Goal: Information Seeking & Learning: Learn about a topic

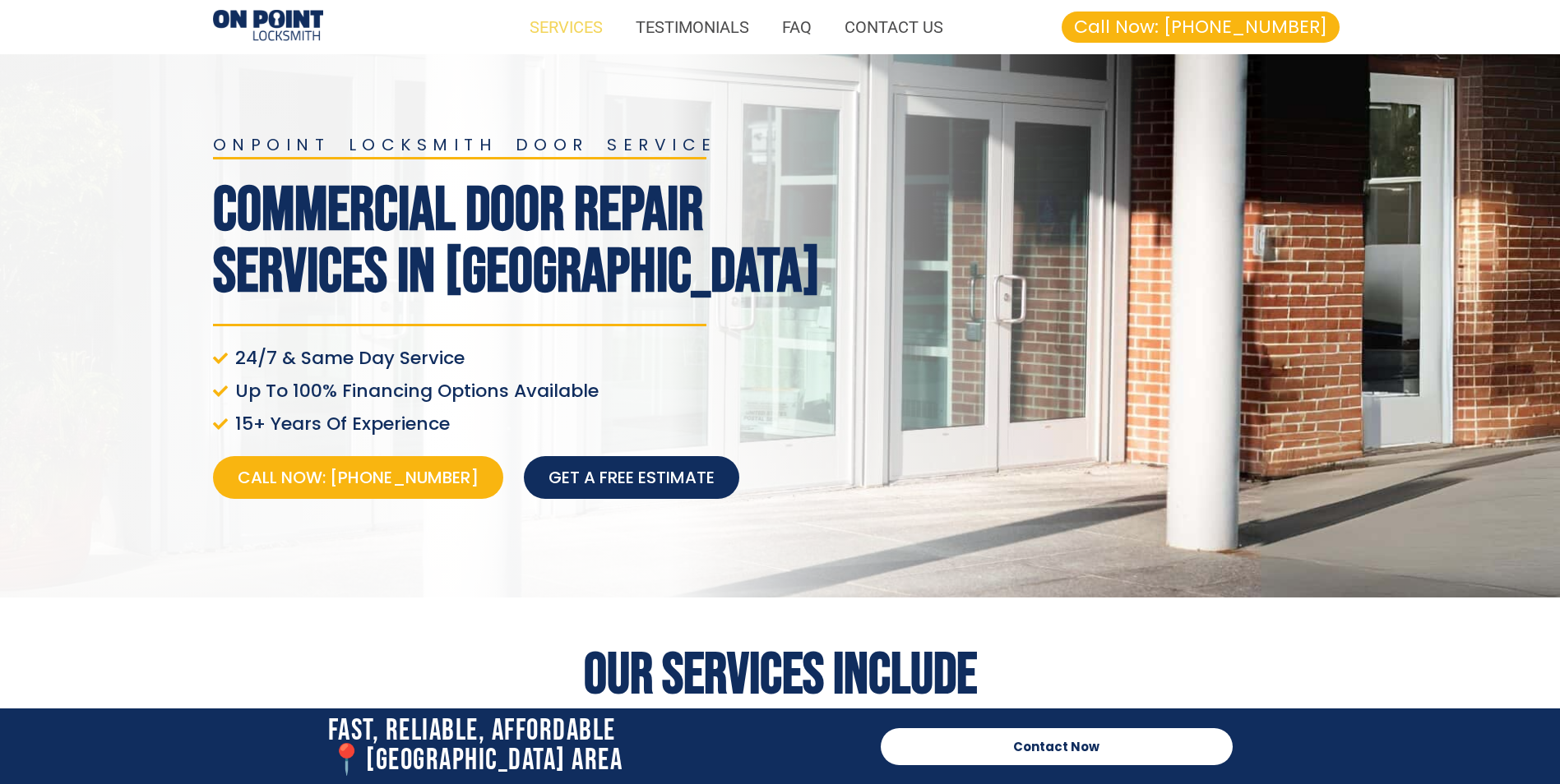
click at [549, 29] on link "SERVICES" at bounding box center [565, 27] width 106 height 38
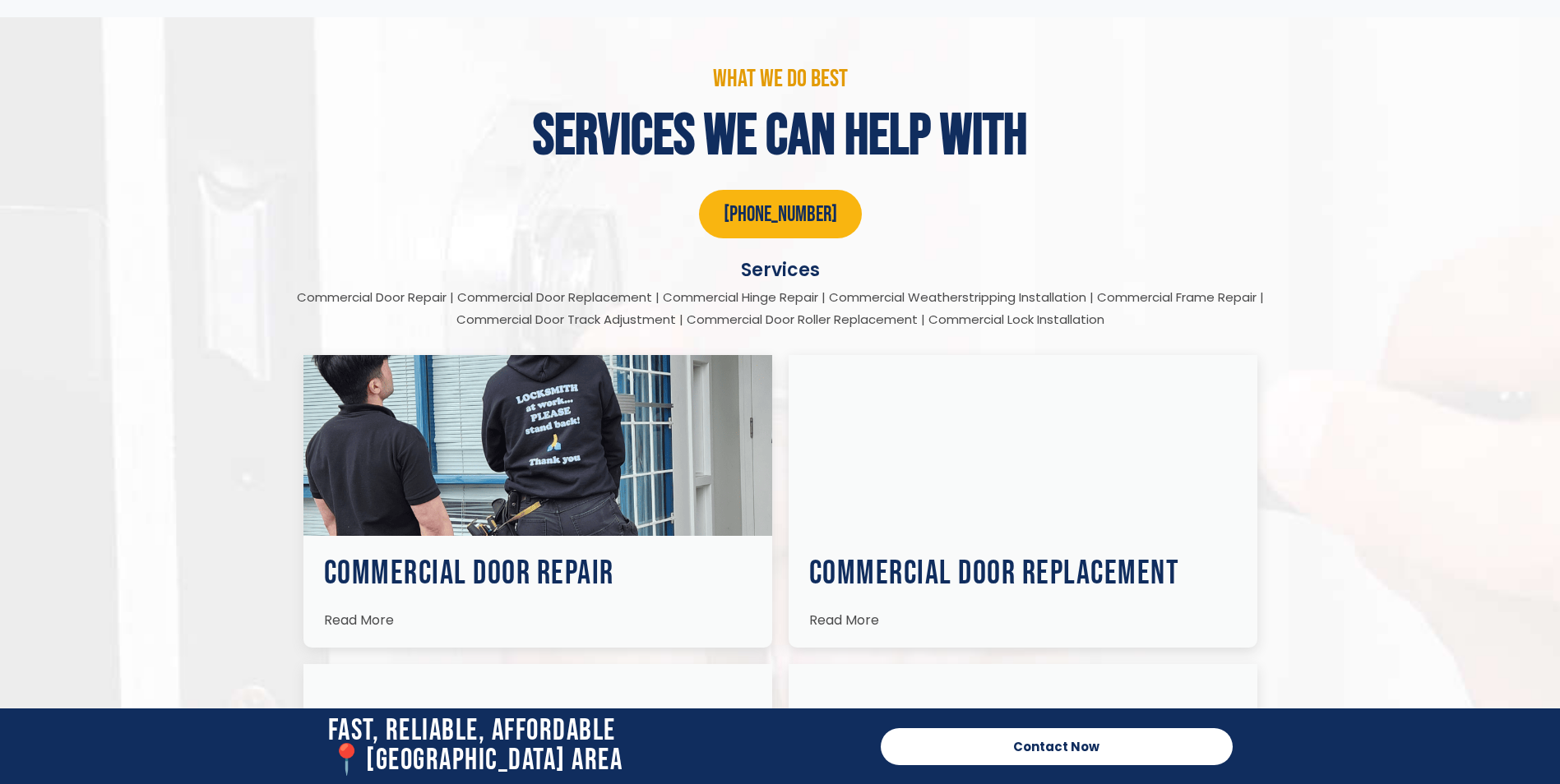
scroll to position [3159, 0]
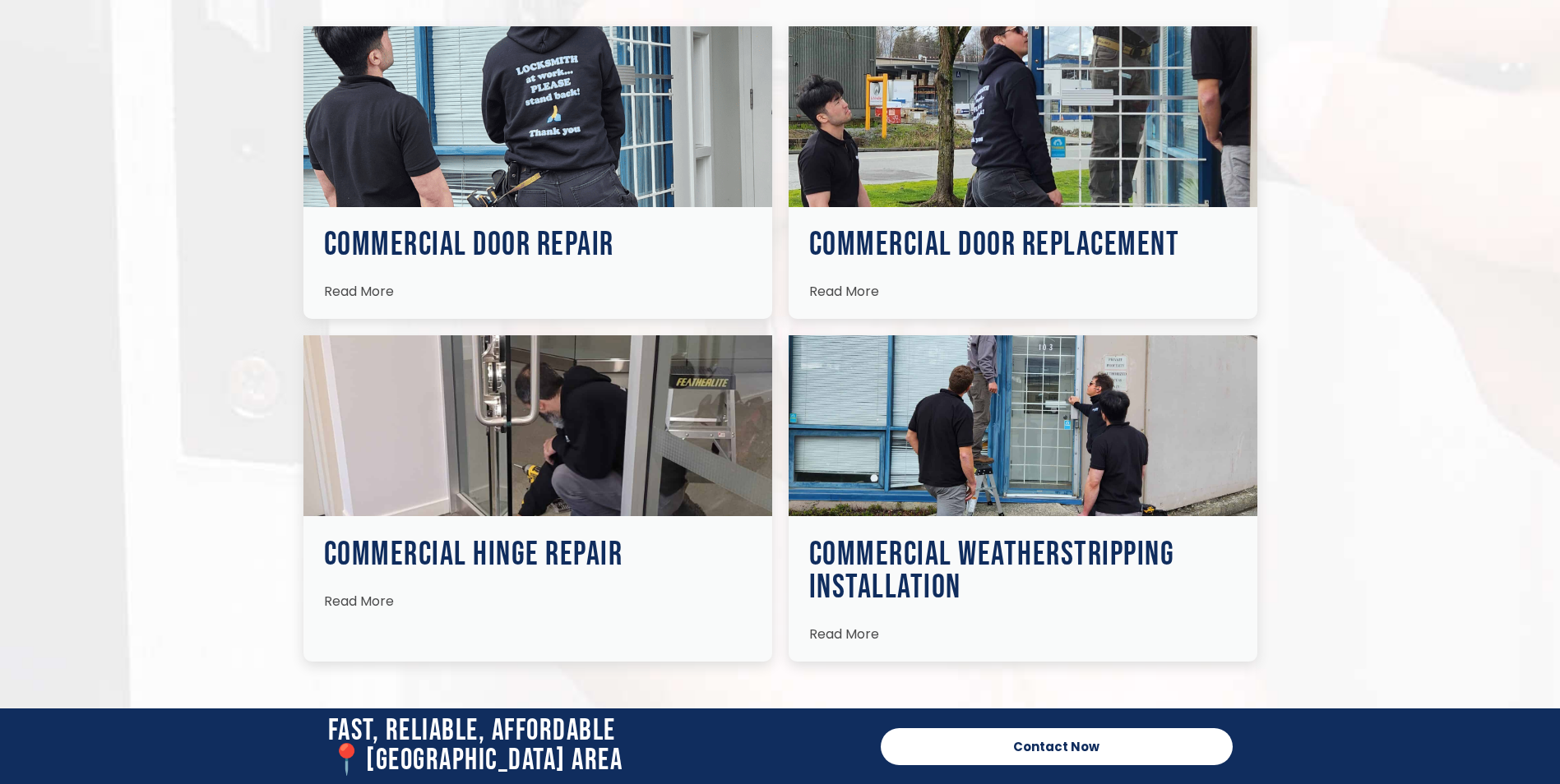
click at [560, 133] on img at bounding box center [537, 117] width 468 height 181
click at [372, 282] on span "Read More" at bounding box center [359, 291] width 70 height 19
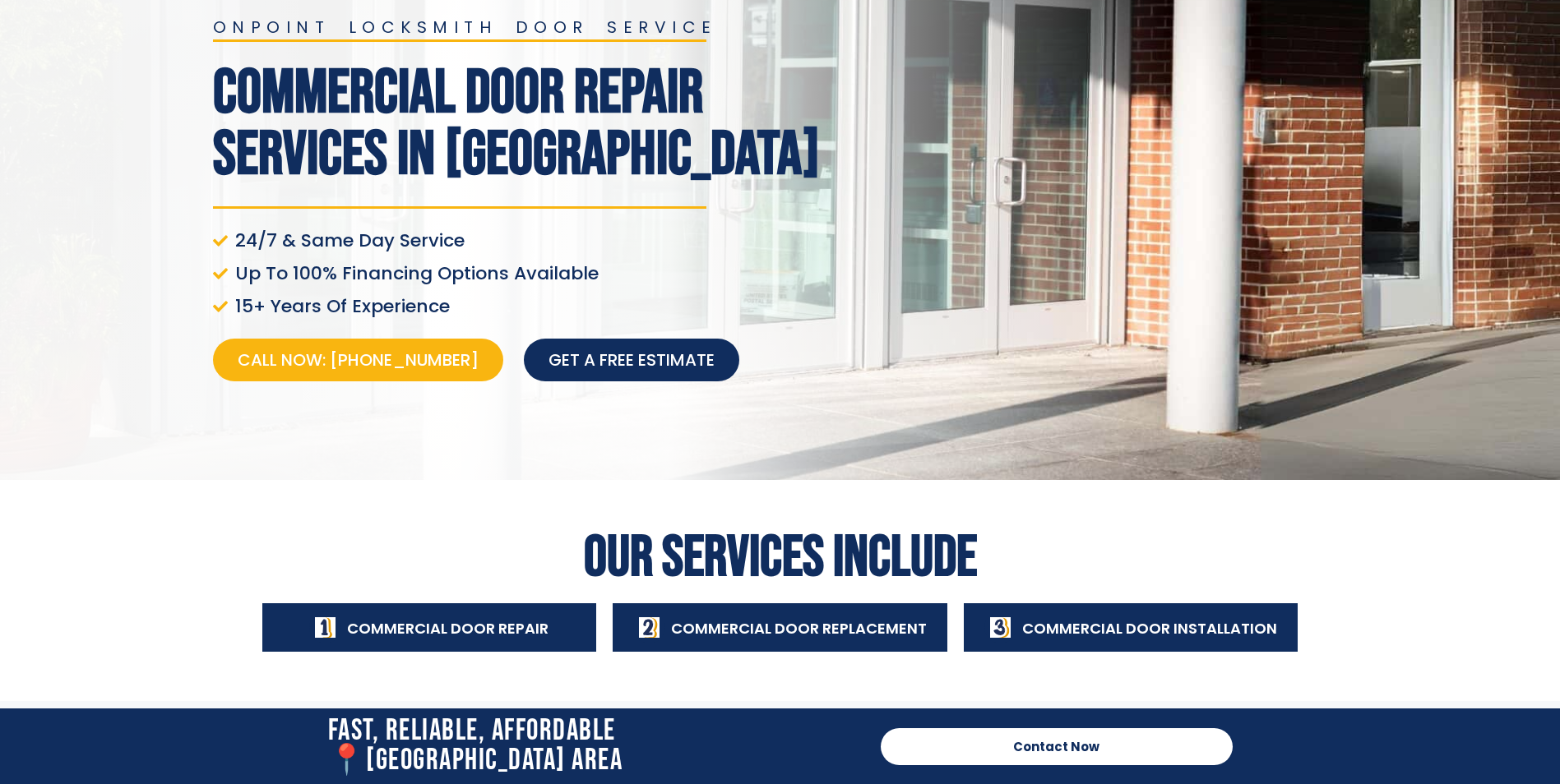
scroll to position [0, 0]
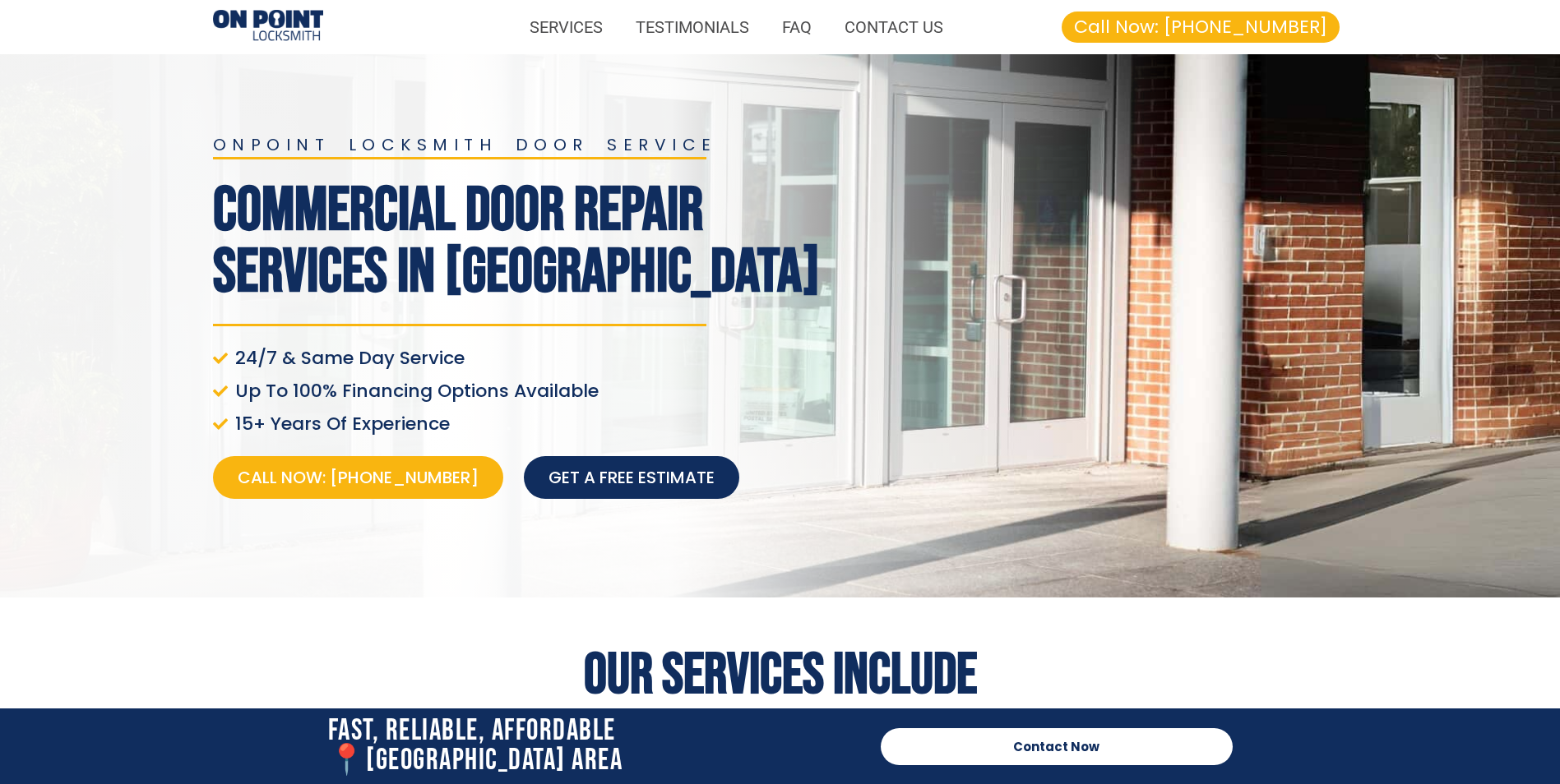
drag, startPoint x: 1007, startPoint y: 227, endPoint x: 884, endPoint y: 176, distance: 133.2
click at [884, 176] on div at bounding box center [1096, 326] width 518 height 396
click at [891, 27] on link "CONTACT US" at bounding box center [894, 27] width 132 height 38
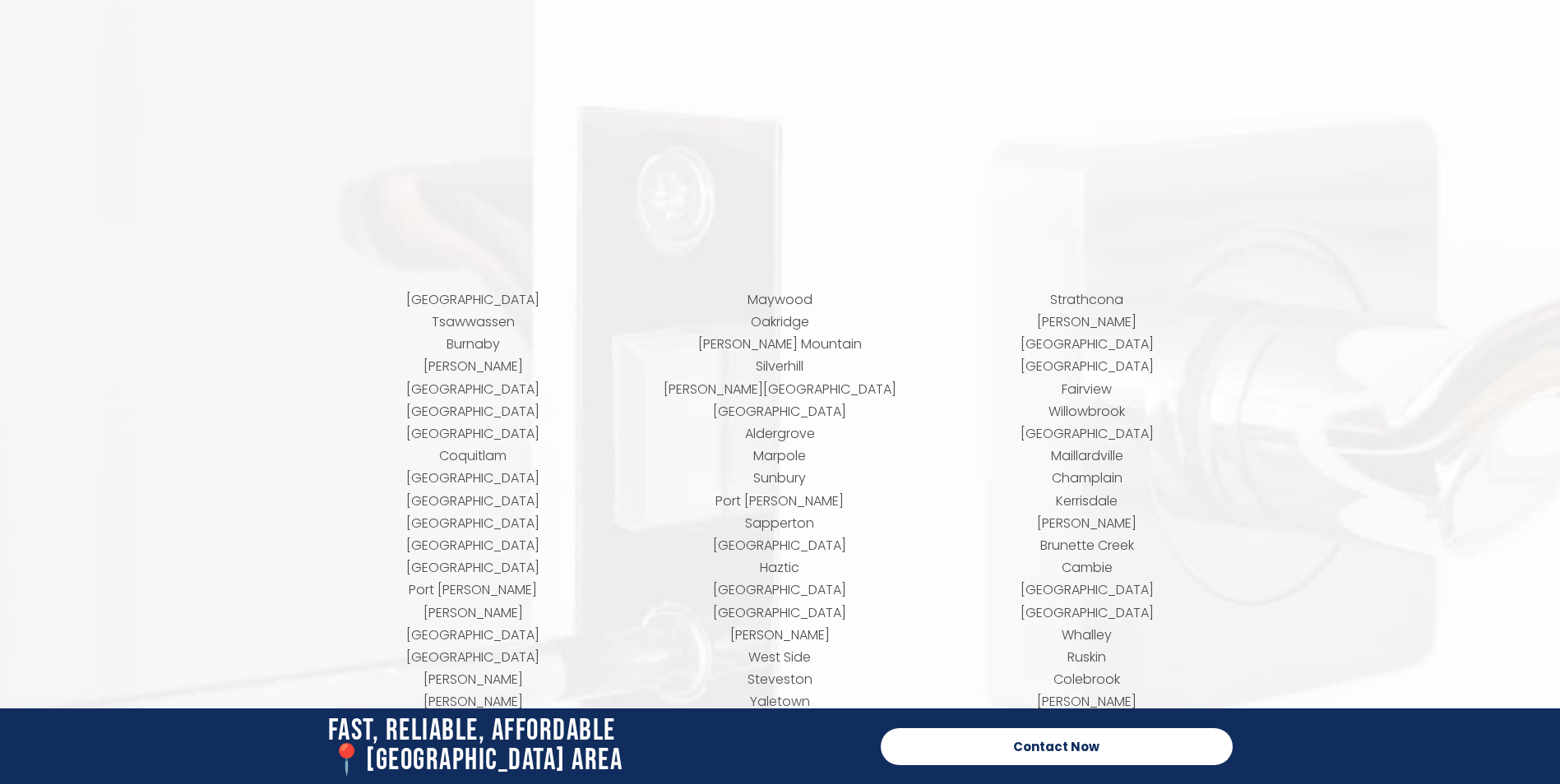
scroll to position [7976, 0]
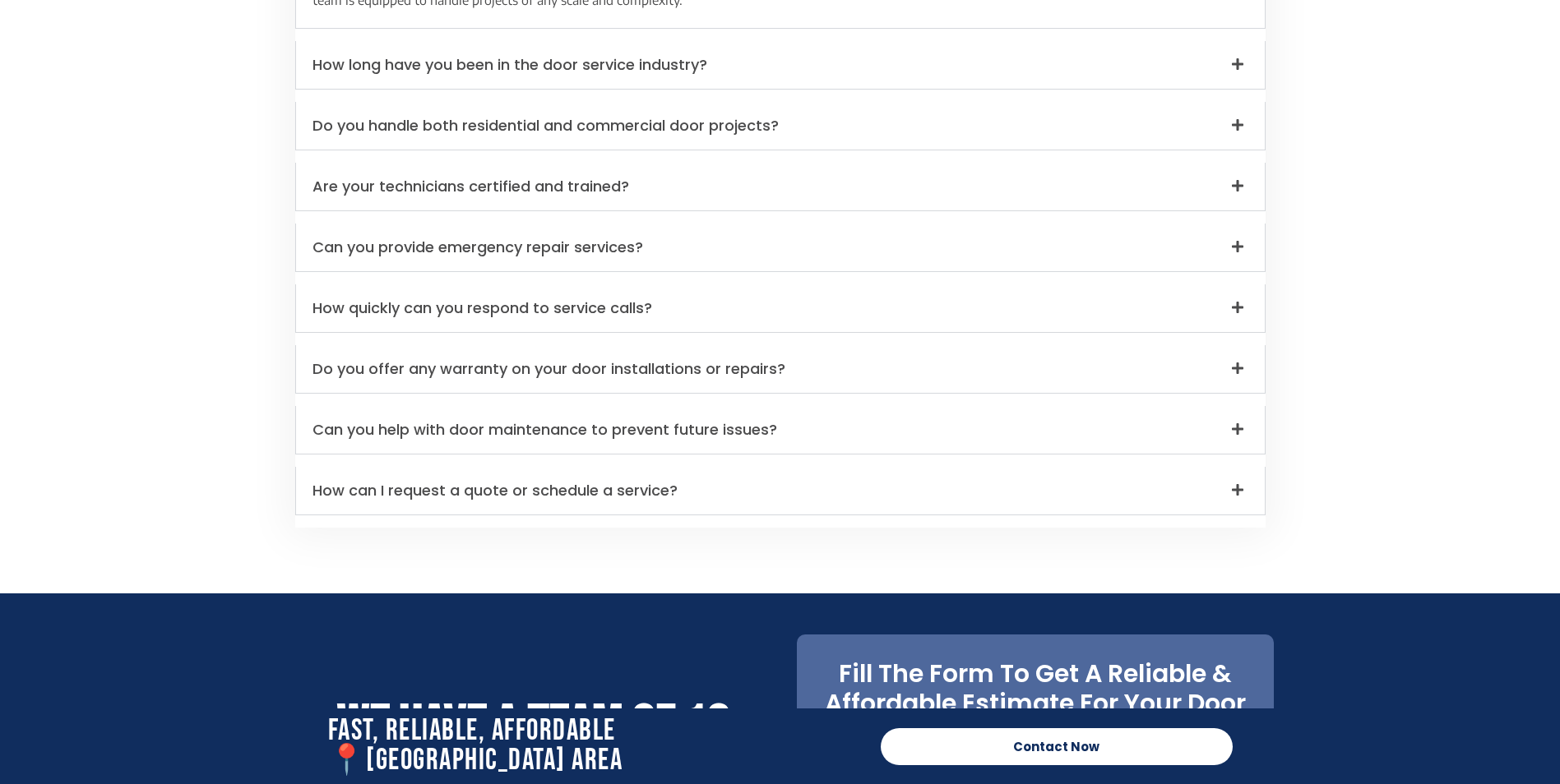
drag, startPoint x: 1006, startPoint y: 233, endPoint x: 985, endPoint y: 213, distance: 29.0
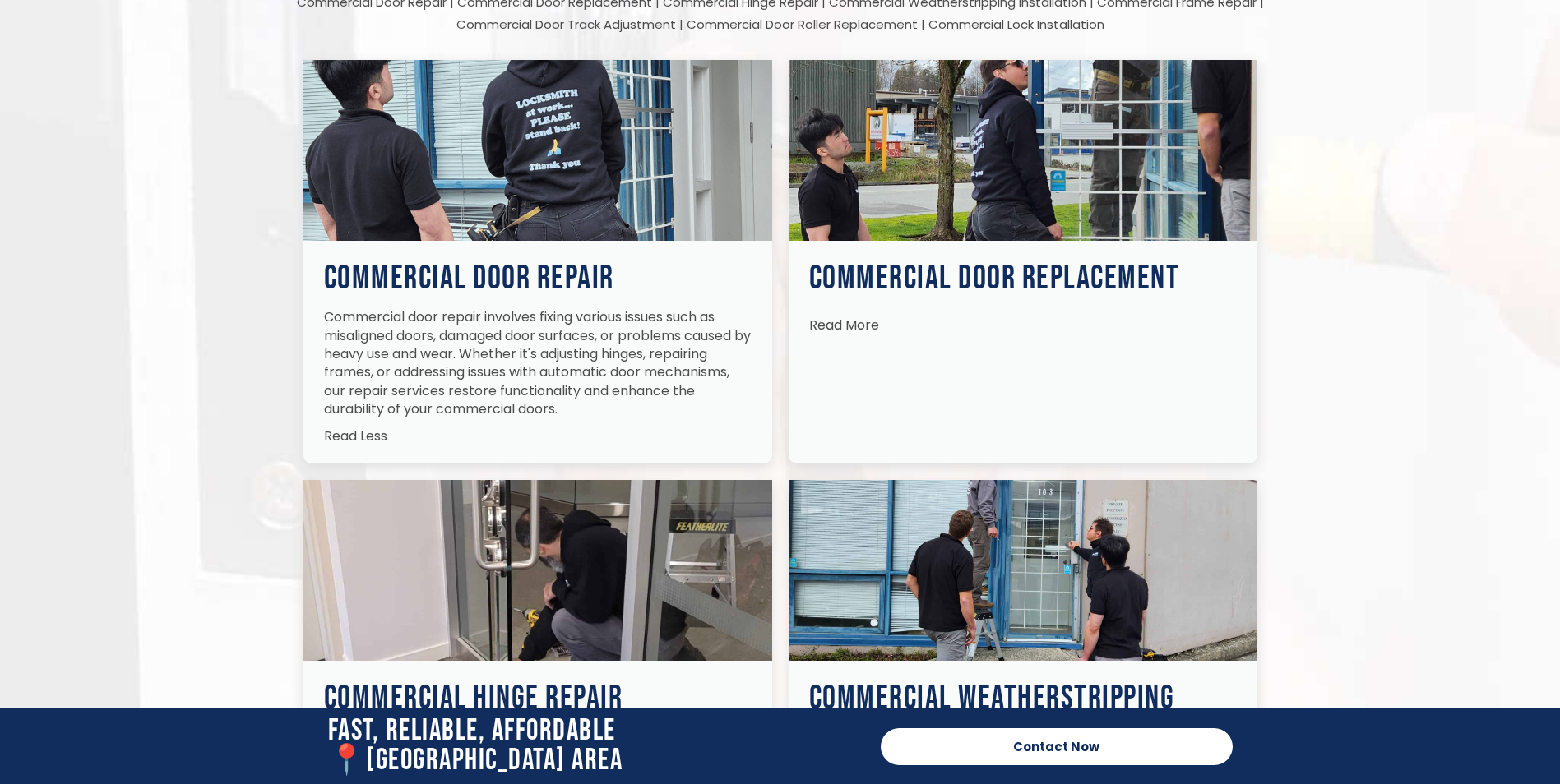
scroll to position [3701, 0]
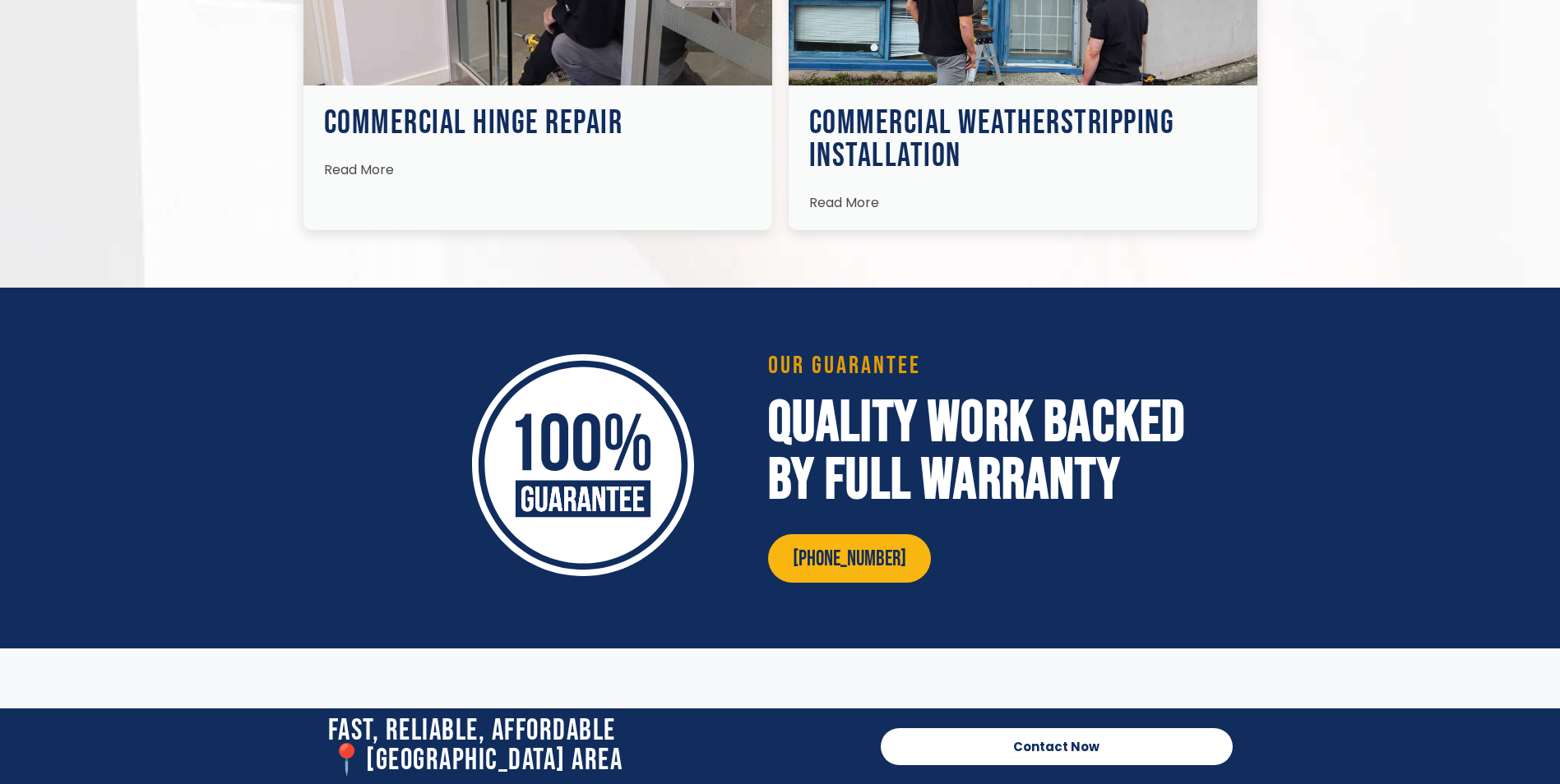
click at [1186, 435] on h2 "Quality Work Backed by Full Warranty" at bounding box center [991, 452] width 448 height 115
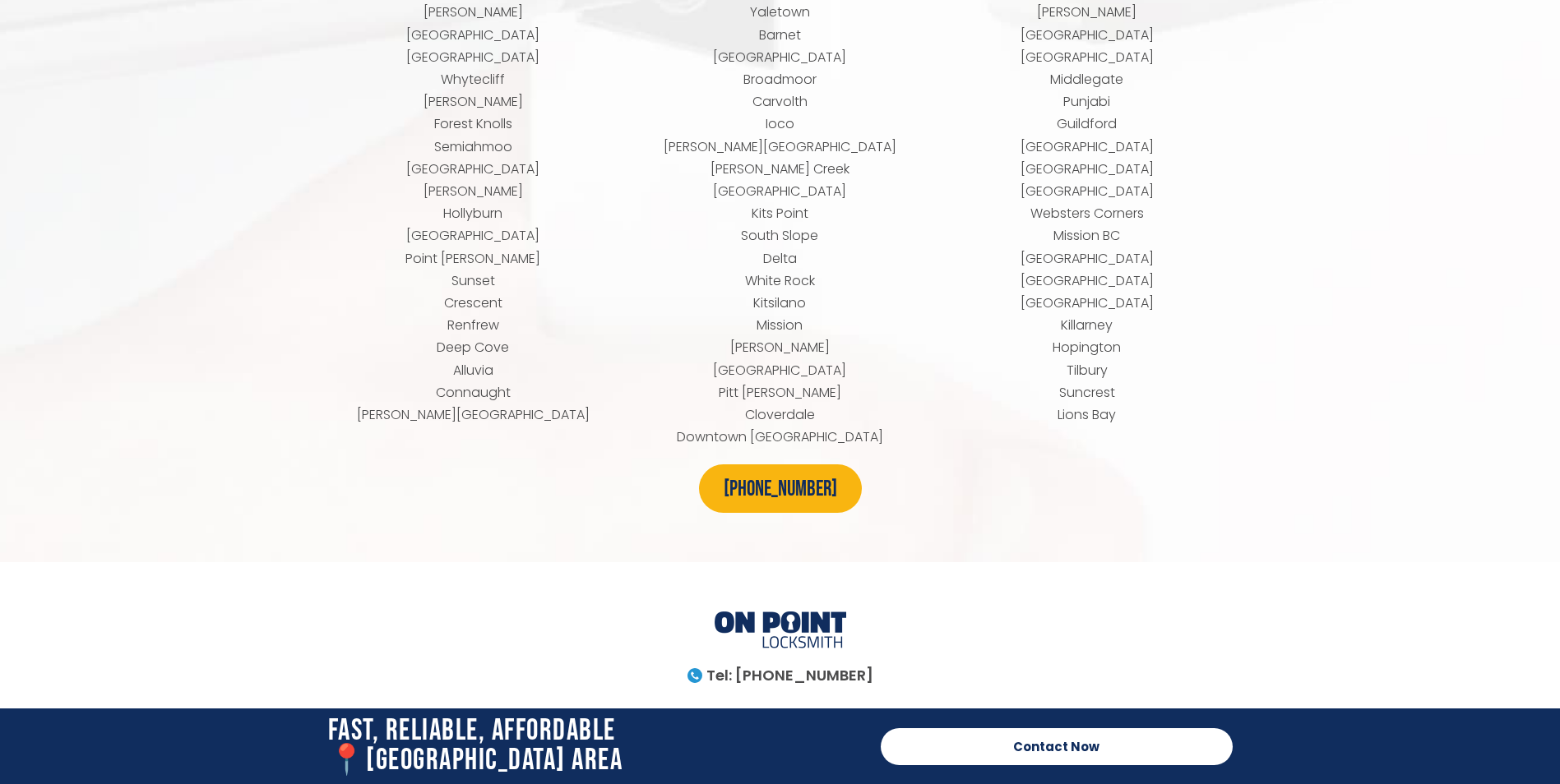
scroll to position [8965, 0]
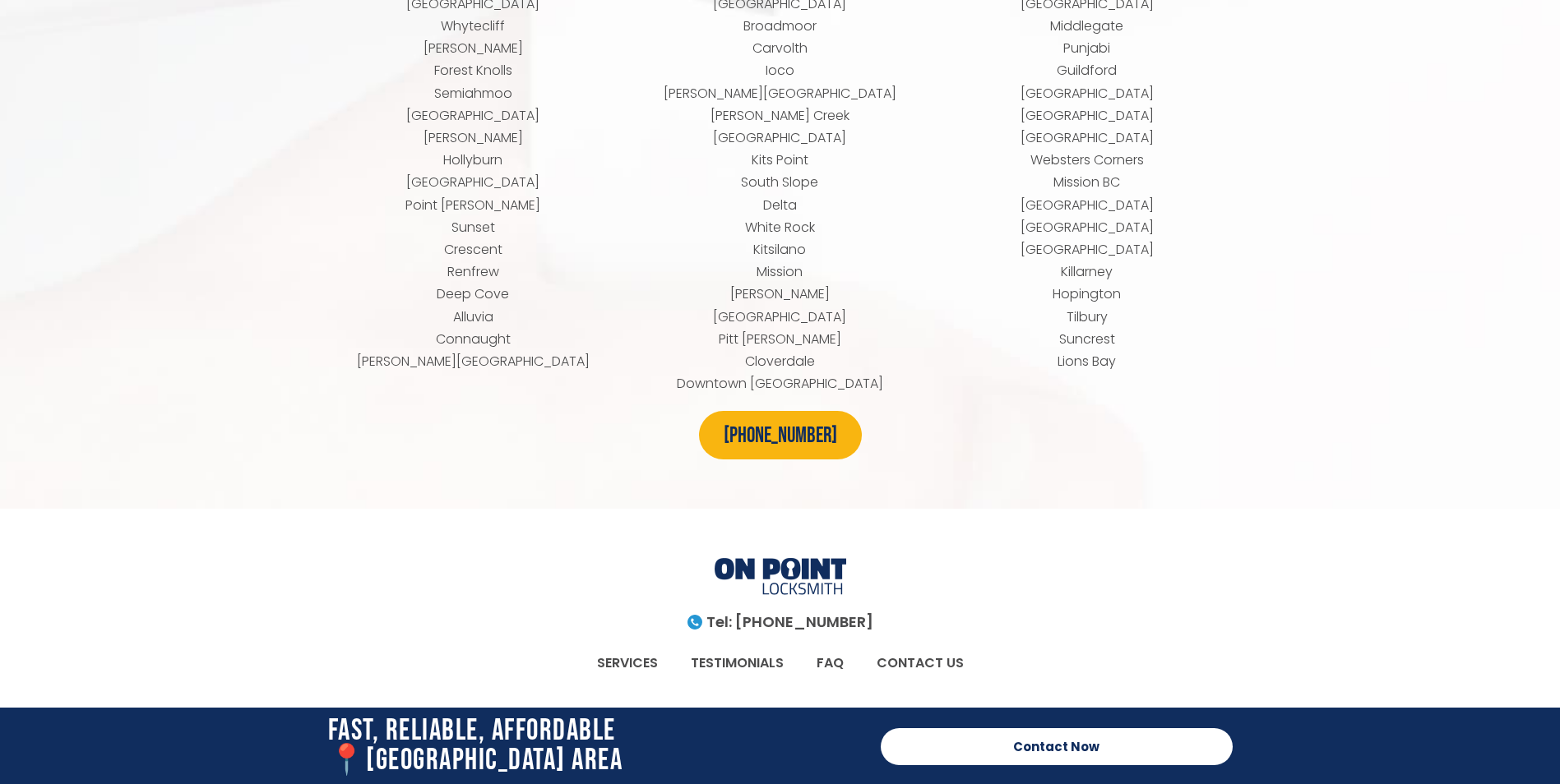
click at [826, 644] on link "FAQ" at bounding box center [829, 663] width 60 height 38
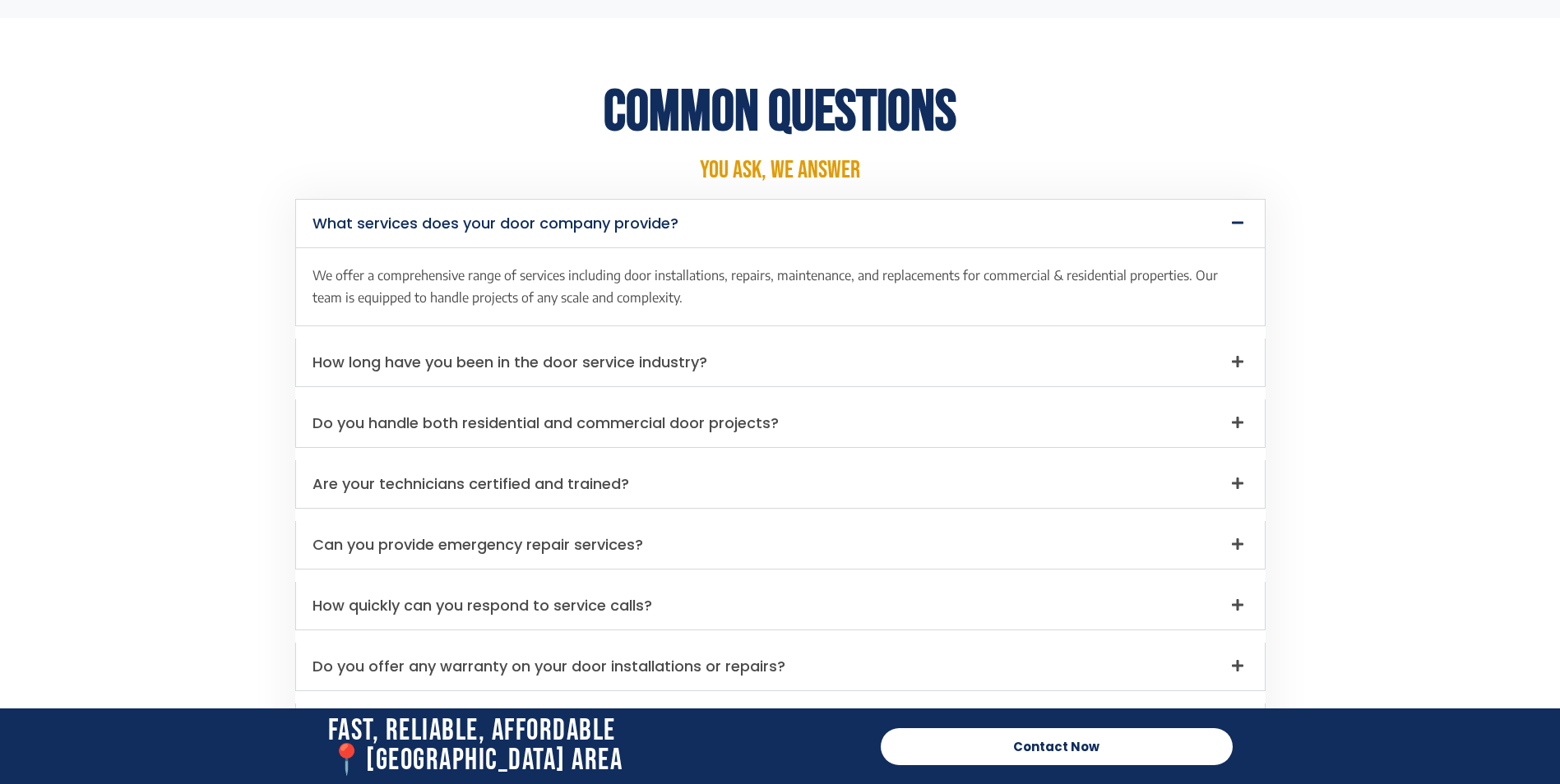
click at [734, 345] on div "How long have you been in the door service industry?" at bounding box center [780, 363] width 968 height 48
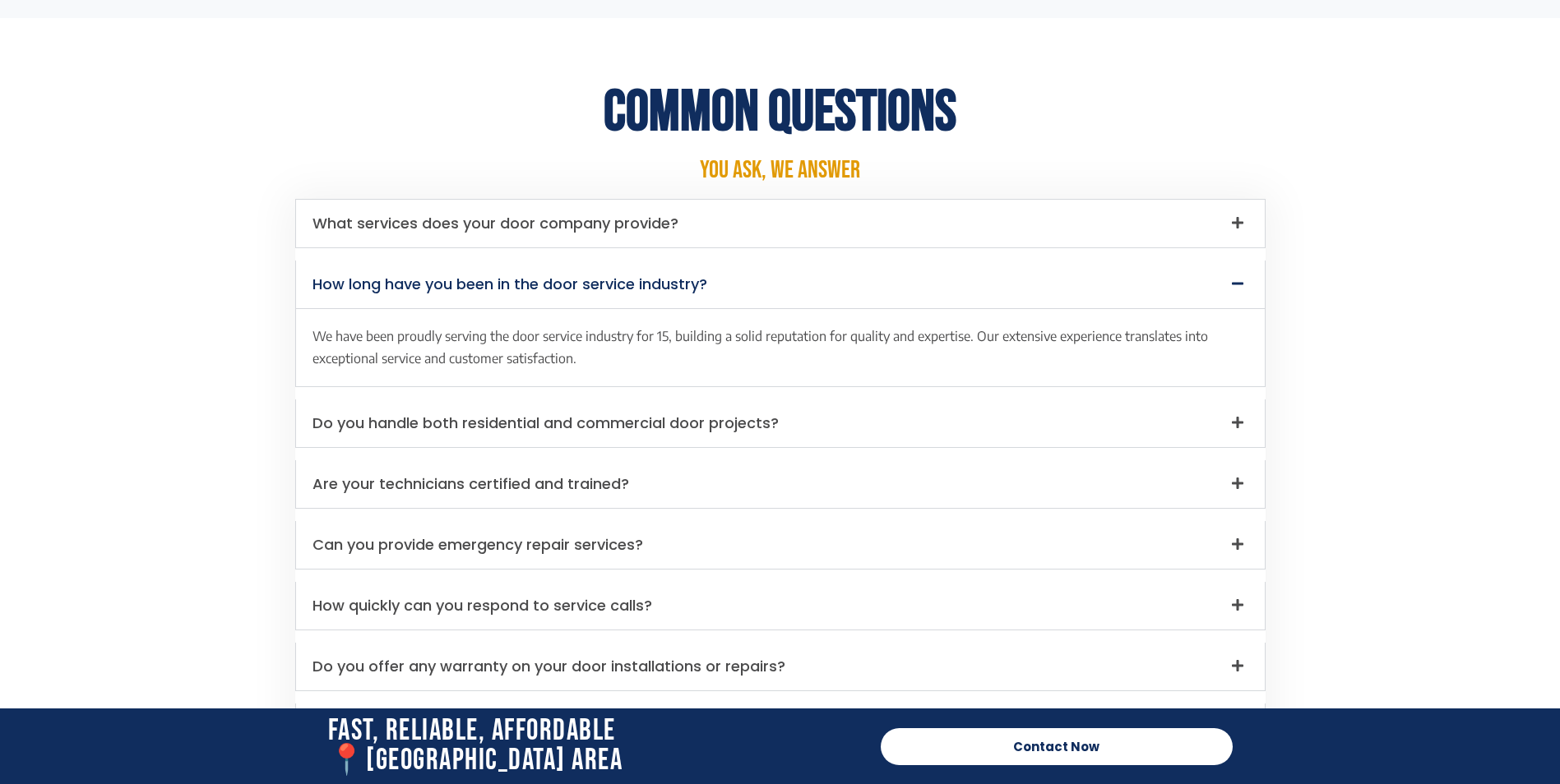
scroll to position [5870, 0]
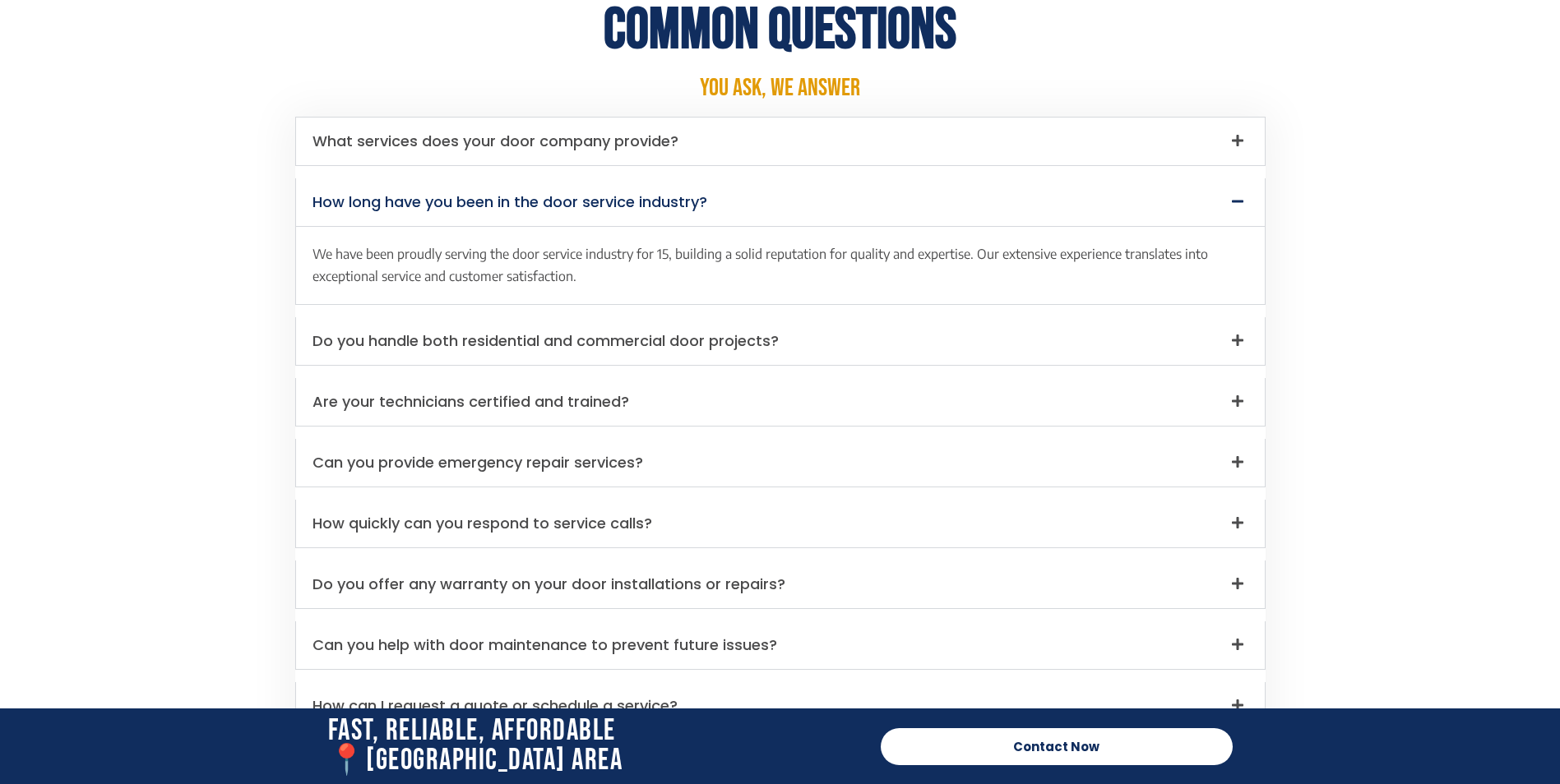
click at [596, 330] on link "Do you handle both residential and commercial door projects?" at bounding box center [545, 340] width 467 height 20
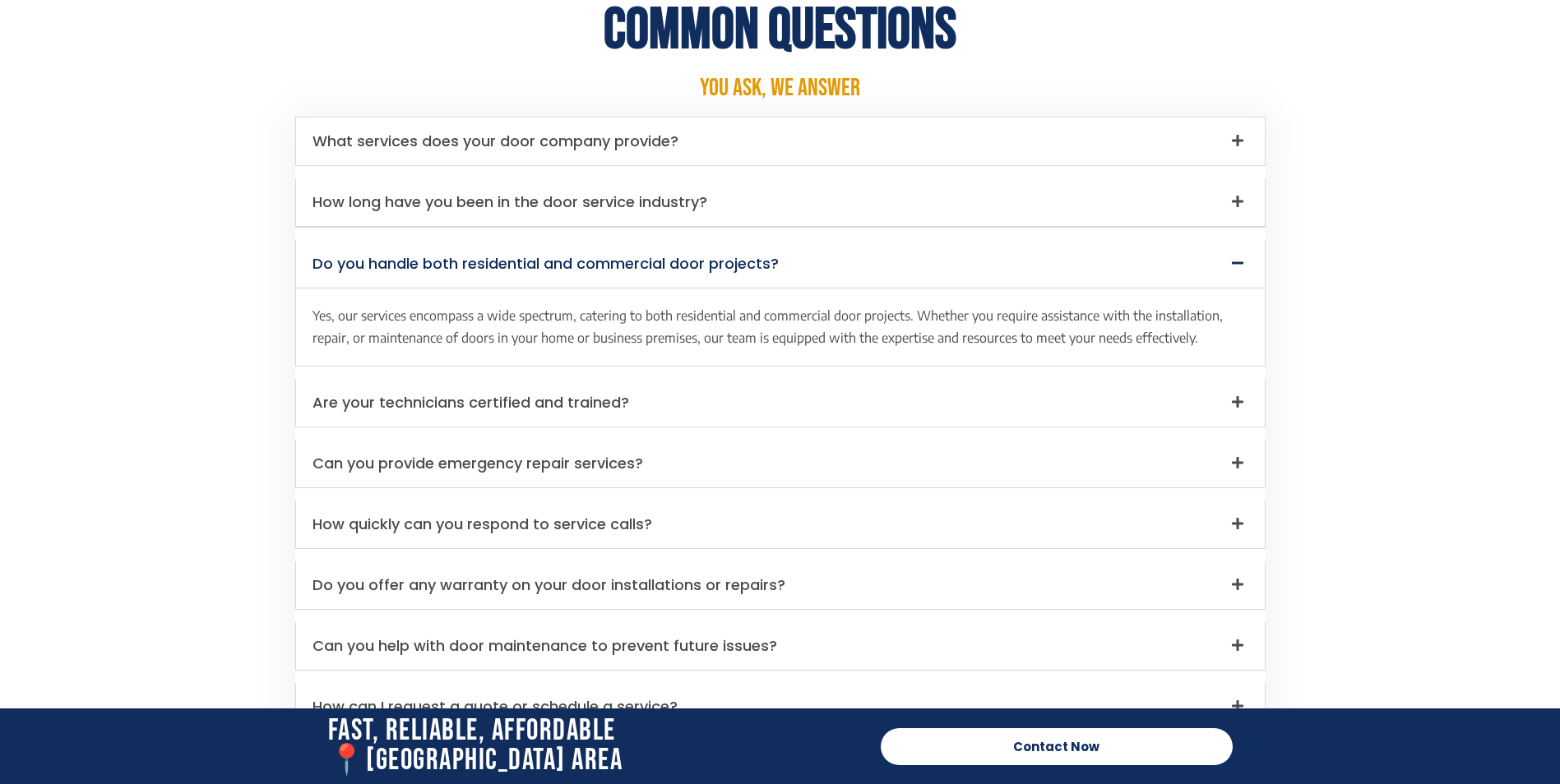
scroll to position [6034, 0]
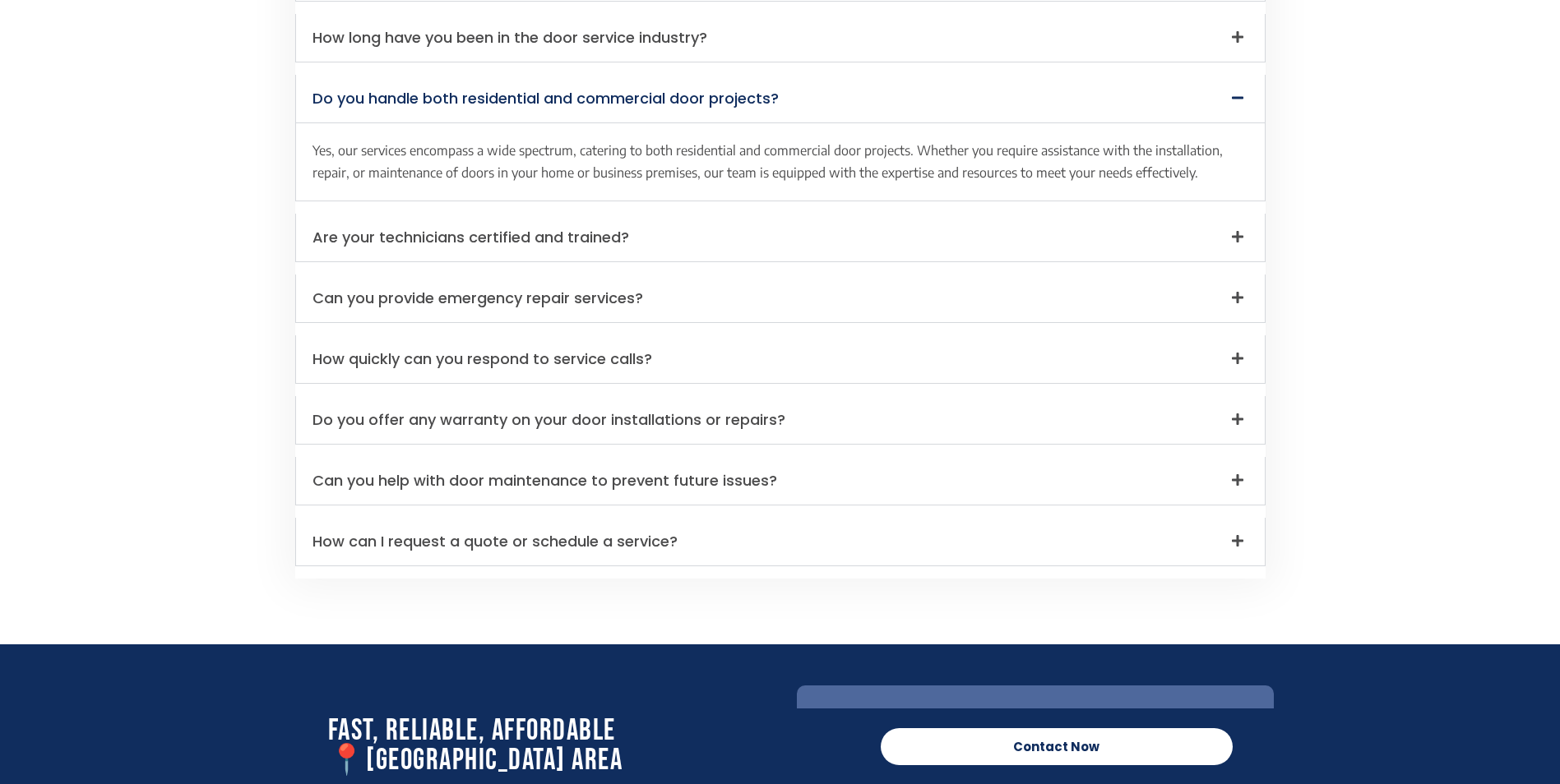
click at [768, 537] on div "How can I request a quote or schedule a service?" at bounding box center [780, 542] width 968 height 48
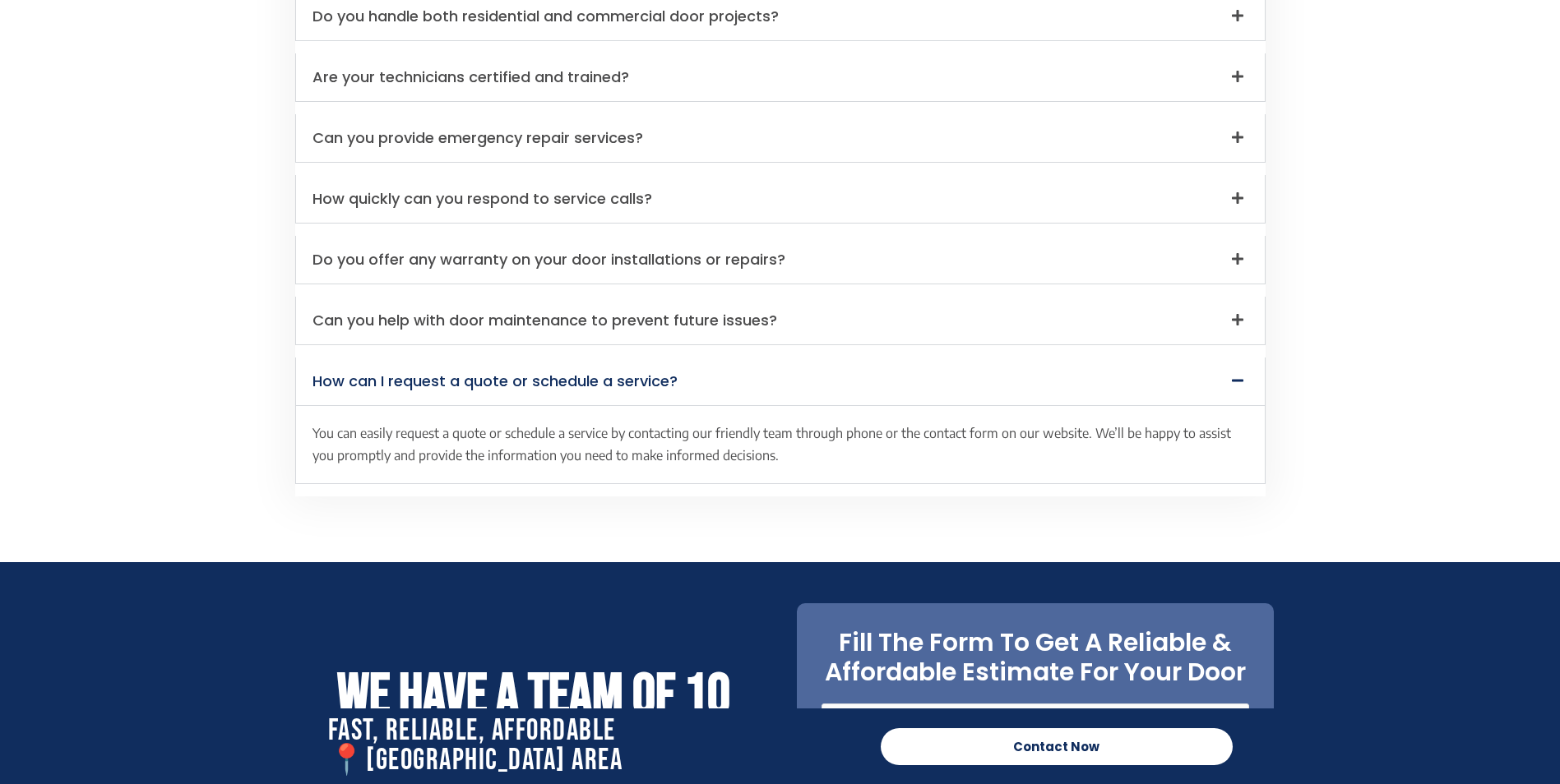
scroll to position [5705, 0]
